Goal: Use online tool/utility: Utilize a website feature to perform a specific function

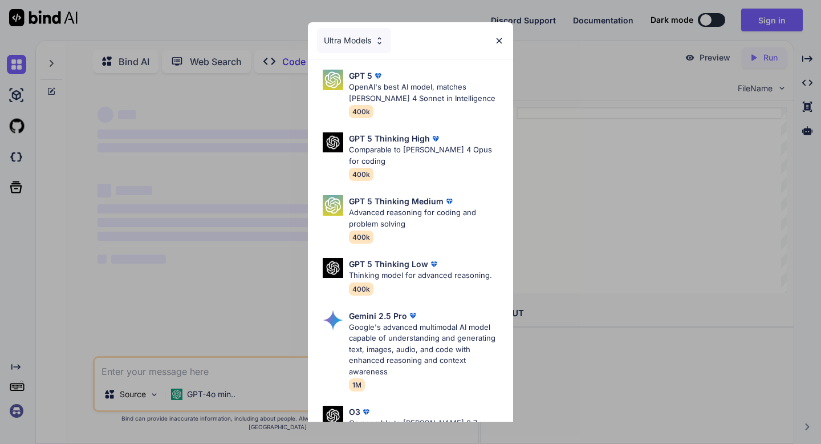
click at [497, 39] on img at bounding box center [500, 41] width 10 height 10
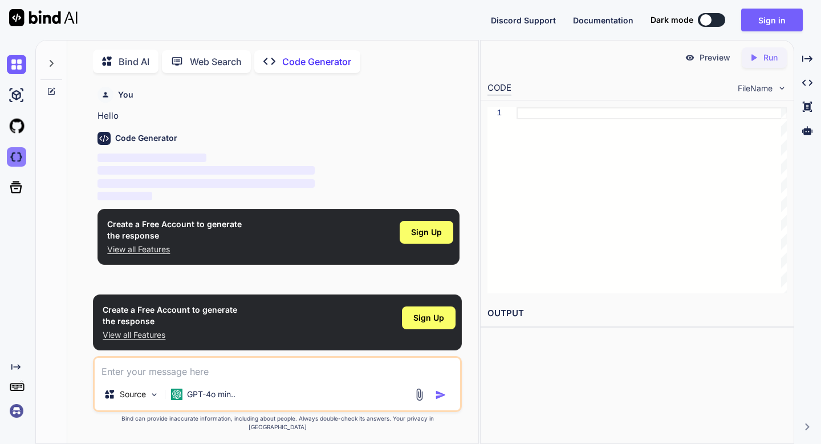
scroll to position [5, 0]
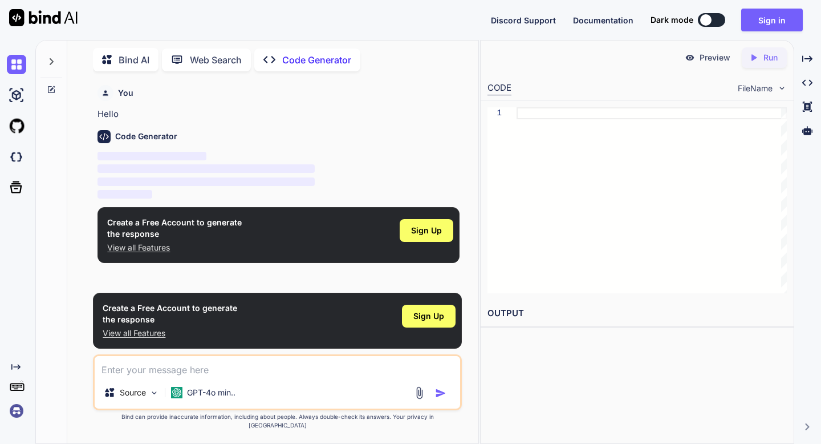
type textarea "x"
click at [10, 189] on icon at bounding box center [16, 187] width 16 height 16
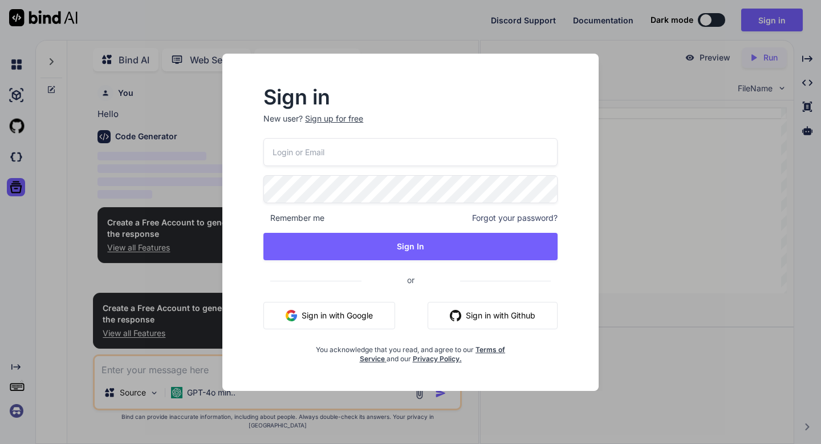
click at [14, 157] on div "Sign in New user? Sign up for free Remember me Forgot your password? Sign In or…" at bounding box center [410, 222] width 821 height 444
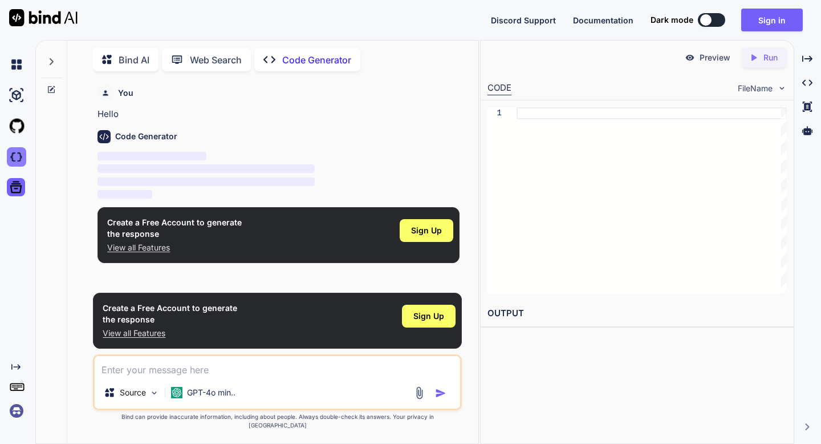
click at [15, 149] on img at bounding box center [16, 156] width 19 height 19
click at [763, 26] on button "Sign in" at bounding box center [773, 20] width 62 height 23
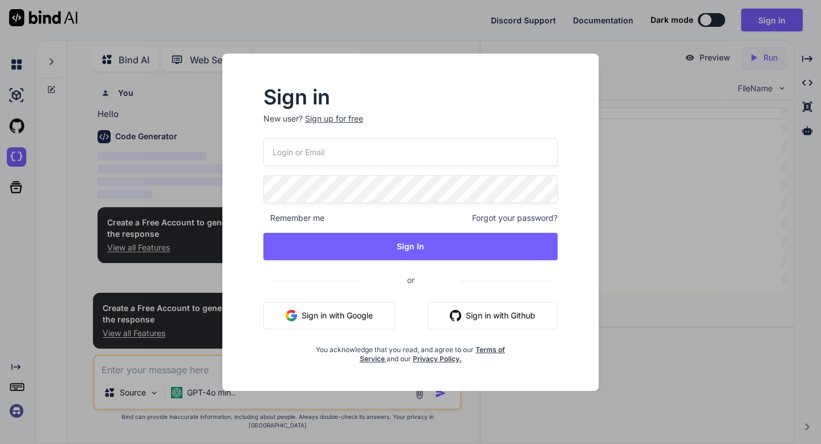
click at [353, 318] on button "Sign in with Google" at bounding box center [330, 315] width 132 height 27
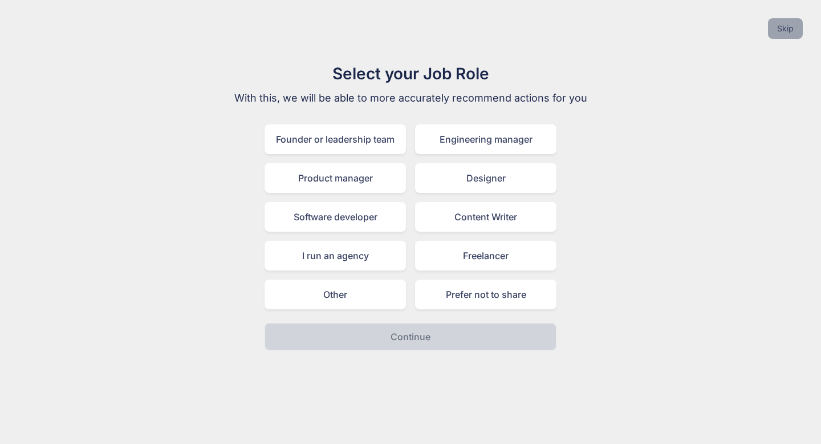
click at [782, 22] on button "Skip" at bounding box center [785, 28] width 35 height 21
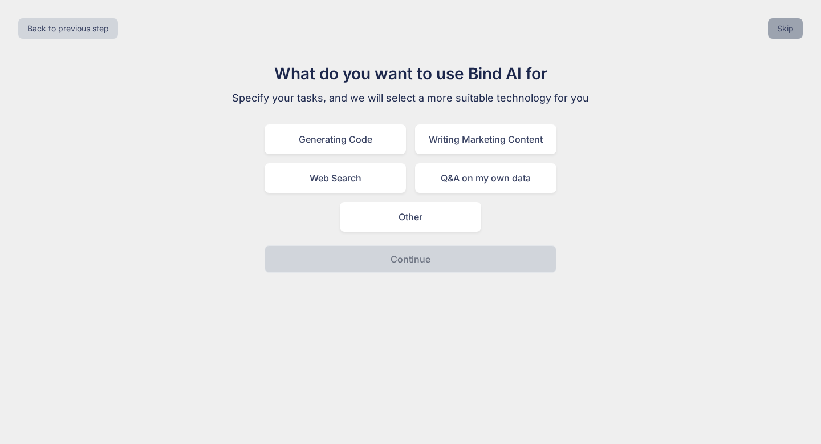
click at [782, 22] on button "Skip" at bounding box center [785, 28] width 35 height 21
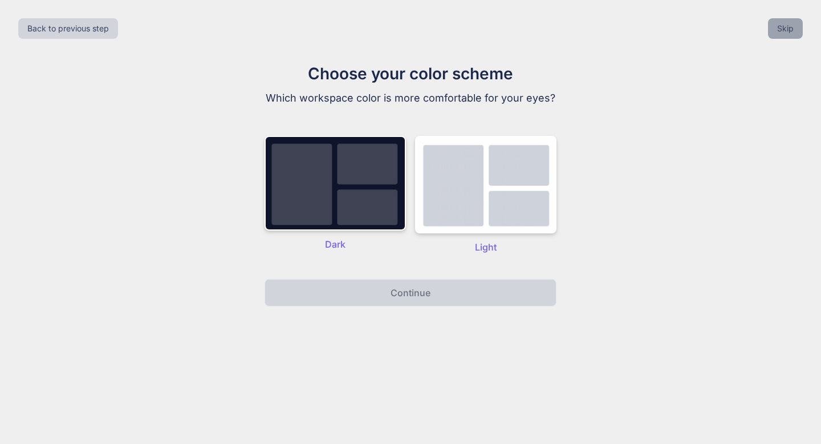
click at [782, 22] on button "Skip" at bounding box center [785, 28] width 35 height 21
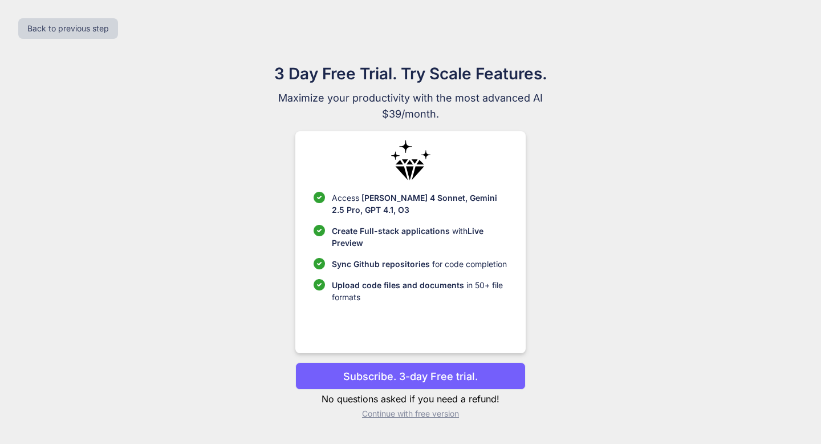
click at [782, 22] on div "Back to previous step" at bounding box center [410, 28] width 803 height 39
click at [416, 414] on p "Continue with free version" at bounding box center [410, 413] width 230 height 11
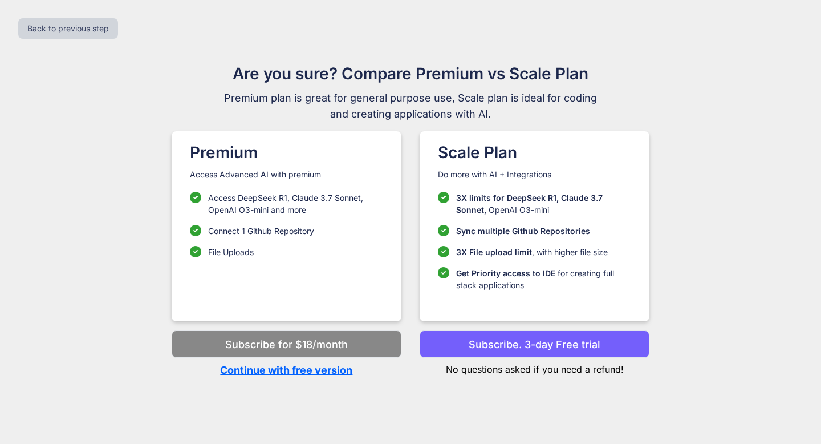
click at [303, 374] on p "Continue with free version" at bounding box center [287, 369] width 230 height 15
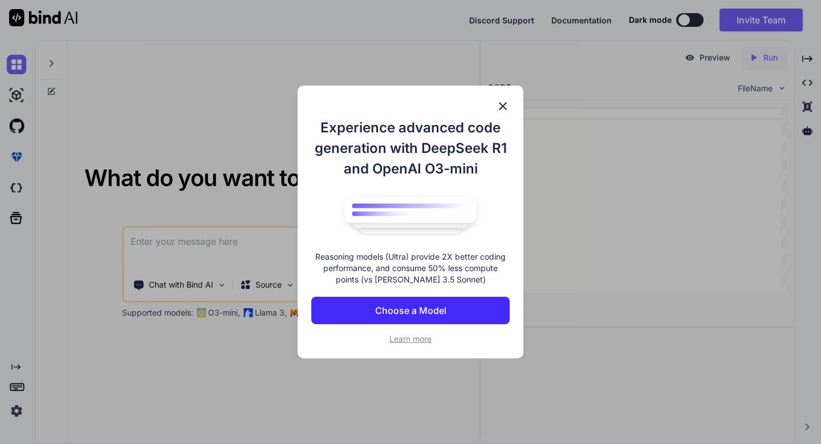
click at [505, 103] on img at bounding box center [503, 106] width 14 height 14
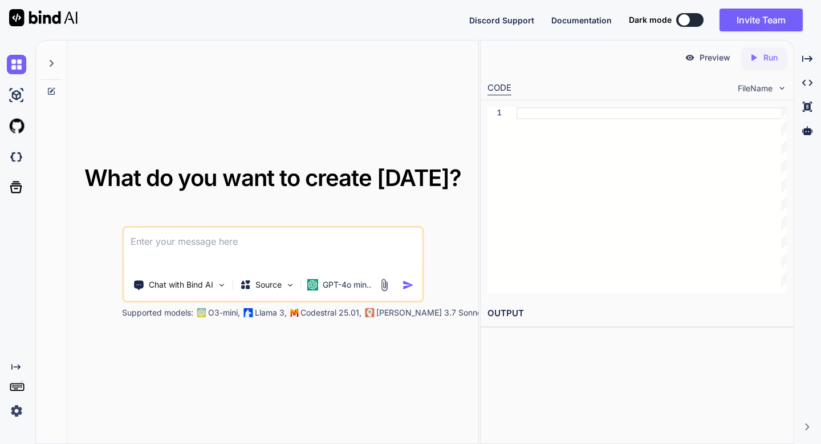
click at [15, 412] on img at bounding box center [16, 410] width 19 height 19
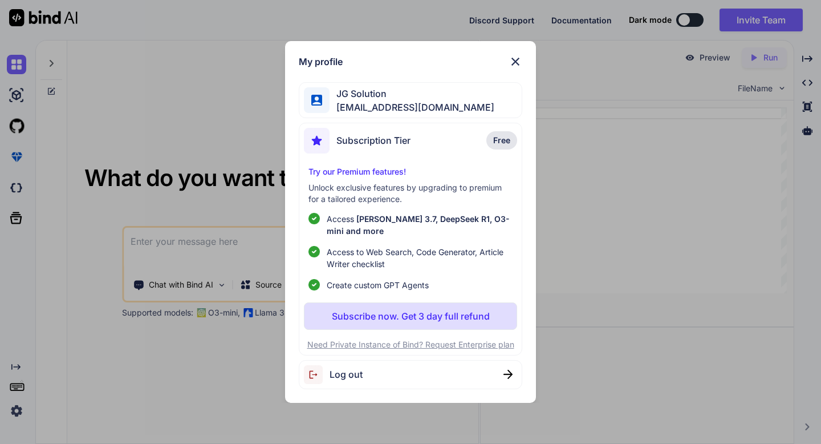
click at [113, 284] on div "My profile JG Solution [EMAIL_ADDRESS][DOMAIN_NAME] Subscription Tier Free Try …" at bounding box center [410, 222] width 821 height 444
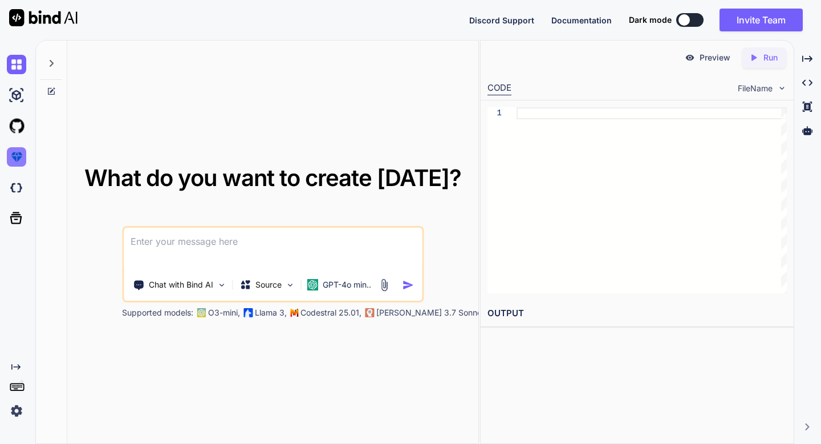
click at [21, 155] on img at bounding box center [16, 156] width 19 height 19
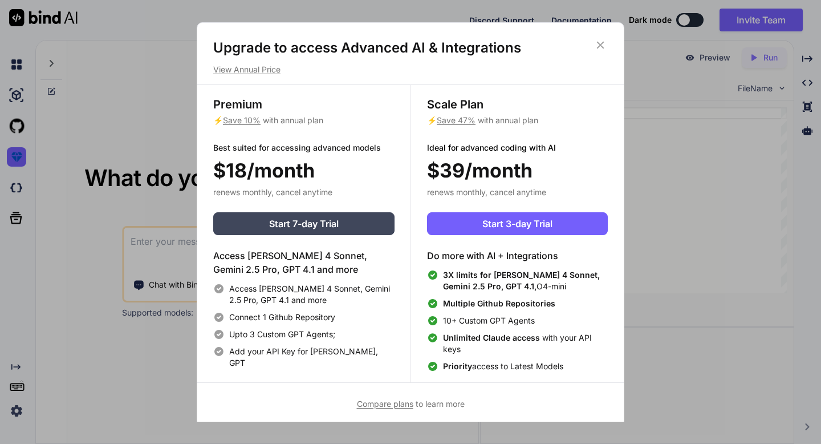
click at [93, 124] on div "Upgrade to access Advanced AI & Integrations View Annual Price Premium ⚡ Save 1…" at bounding box center [410, 222] width 821 height 444
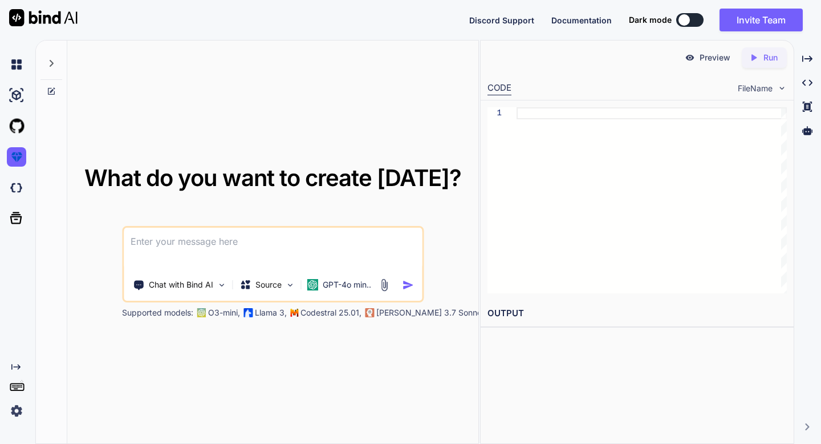
click at [216, 249] on textarea at bounding box center [273, 249] width 298 height 42
paste textarea "Lorem i dolors AmeT con adi EL seddoe "TE IncidiDu Utlabo Etd". 8. Magna & Aliq…"
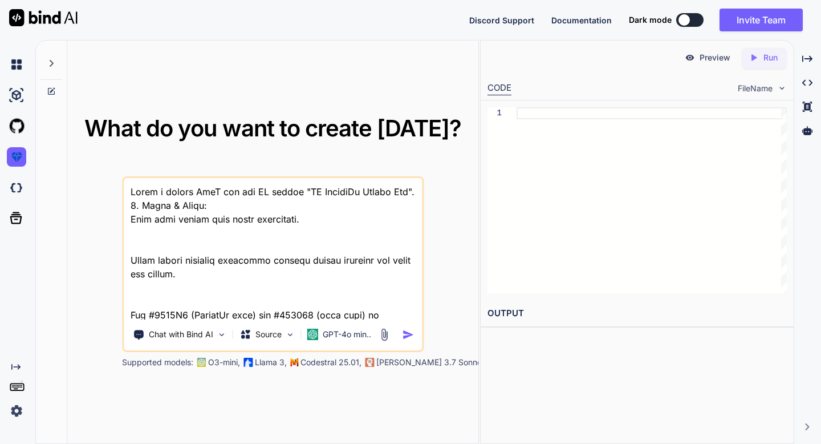
scroll to position [1589, 0]
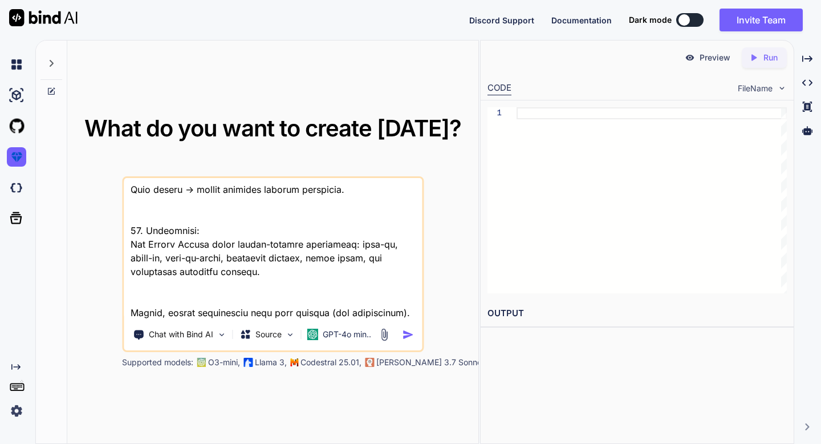
type textarea "Lorem i dolors AmeT con adi EL seddoe "TE IncidiDu Utlabo Etd". 8. Magna & Aliq…"
click at [408, 336] on img "button" at bounding box center [408, 335] width 12 height 12
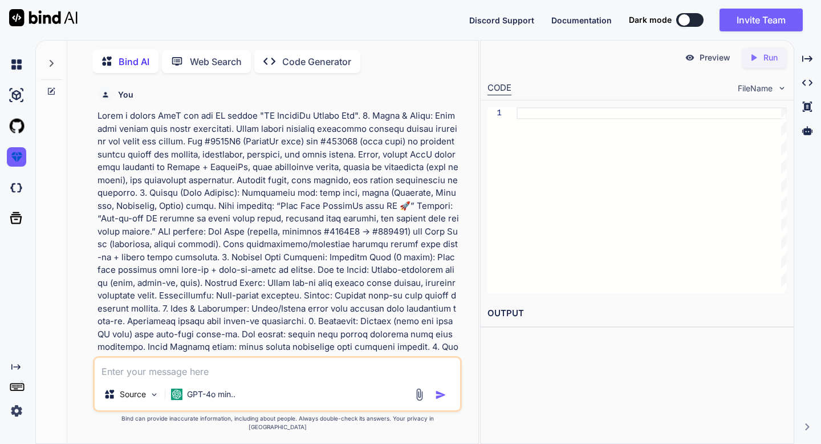
scroll to position [5, 0]
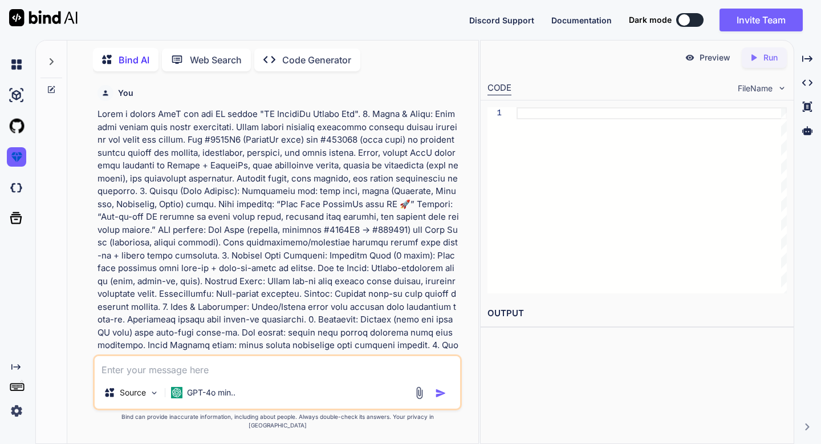
click at [479, 210] on div "Bind AI Web Search Created with Pixso. Code Generator You Bind AI ‌ ‌ ‌ ‌ Sourc…" at bounding box center [257, 242] width 444 height 404
click at [480, 210] on div "Preview Created with Pixso. Run CODE FileName 1 OUTPUT" at bounding box center [637, 242] width 314 height 404
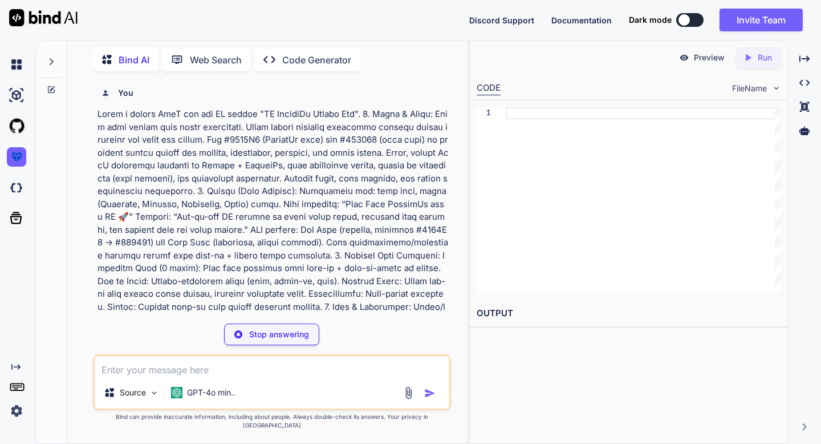
drag, startPoint x: 479, startPoint y: 210, endPoint x: 358, endPoint y: 214, distance: 121.6
click at [358, 214] on div "Bind AI Web Search Created with Pixso. Code Generator You Bind AI Creating a mo…" at bounding box center [428, 242] width 786 height 404
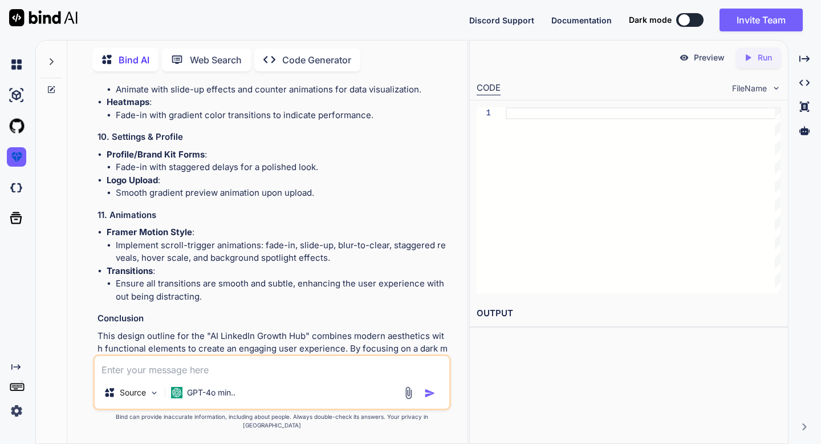
scroll to position [1499, 0]
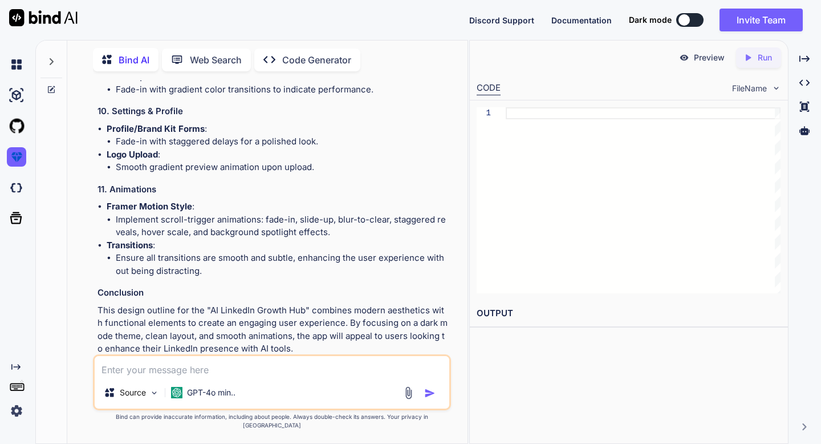
click at [149, 365] on p "Open in Editor" at bounding box center [134, 370] width 54 height 11
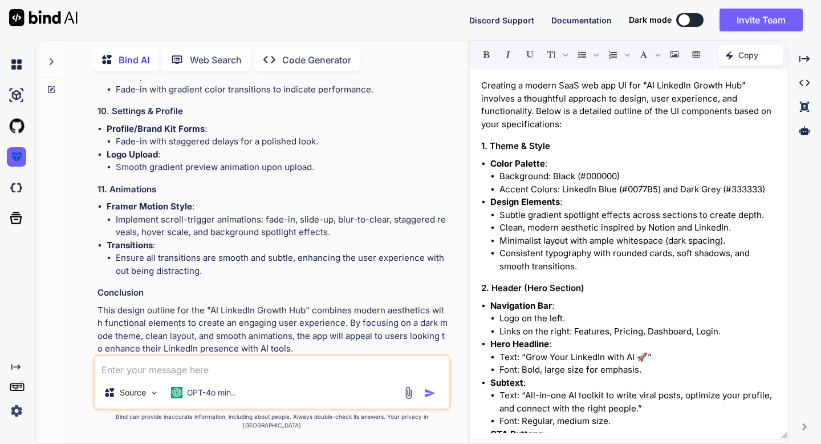
click at [295, 56] on p "Code Generator" at bounding box center [316, 60] width 69 height 14
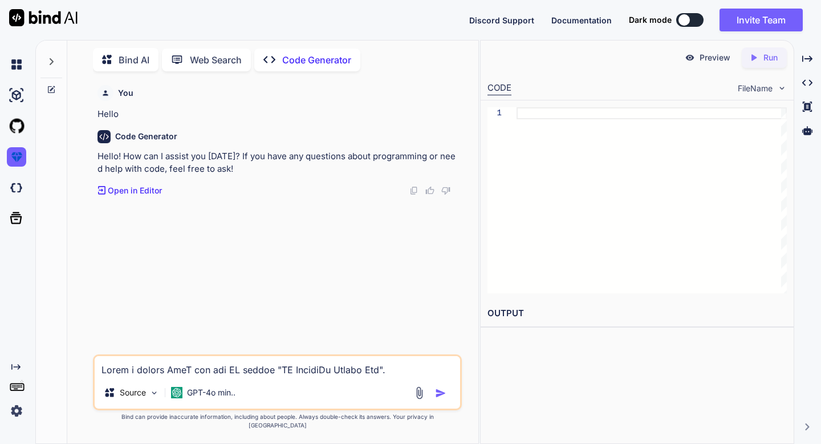
scroll to position [1465, 0]
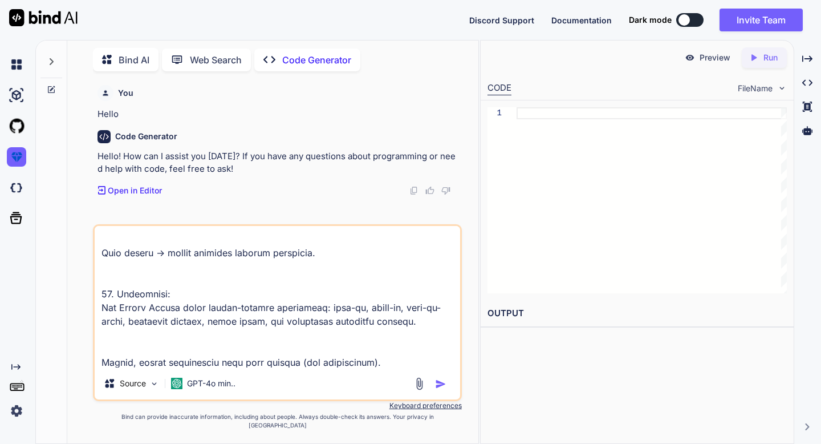
type textarea "Lorem i dolors AmeT con adi EL seddoe "TE IncidiDu Utlabo Etd". 8. Magna & Aliq…"
click at [443, 388] on img "button" at bounding box center [440, 383] width 11 height 11
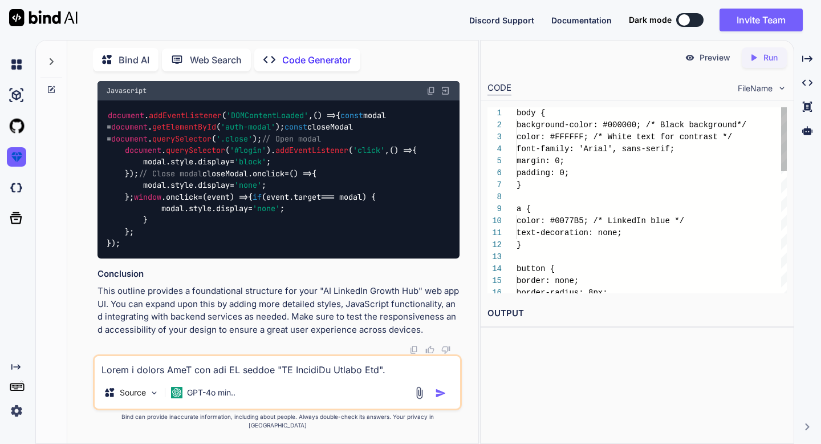
scroll to position [2537, 0]
click at [769, 52] on p "Run" at bounding box center [771, 57] width 14 height 11
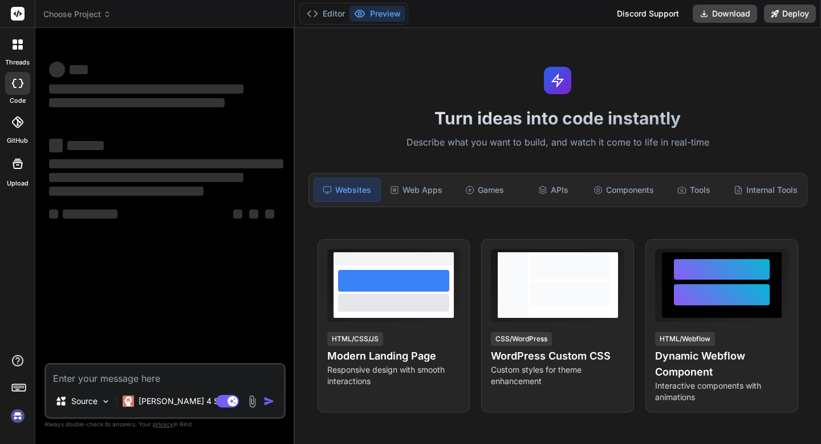
type textarea "x"
